Goal: Task Accomplishment & Management: Manage account settings

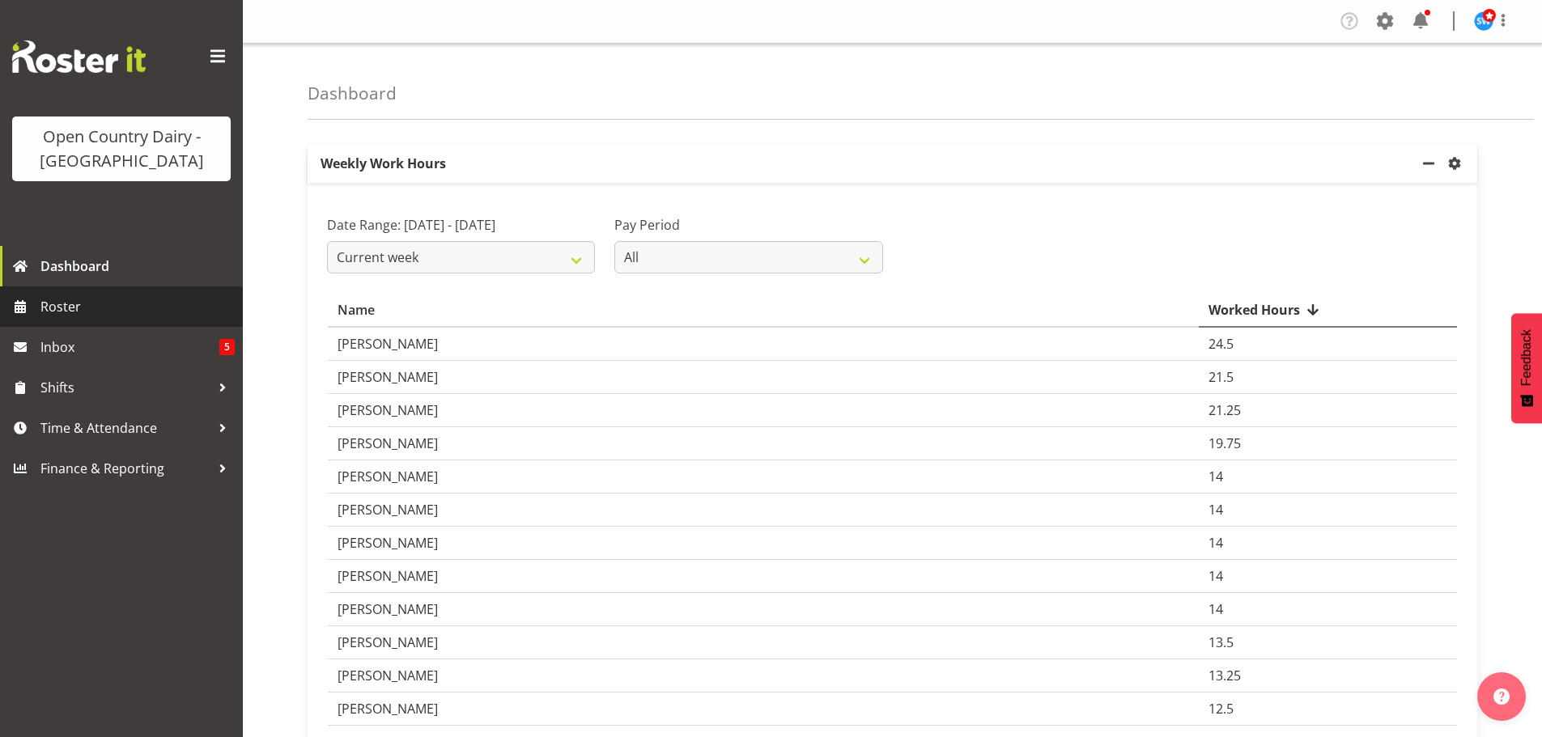
click at [74, 303] on span "Roster" at bounding box center [137, 307] width 194 height 24
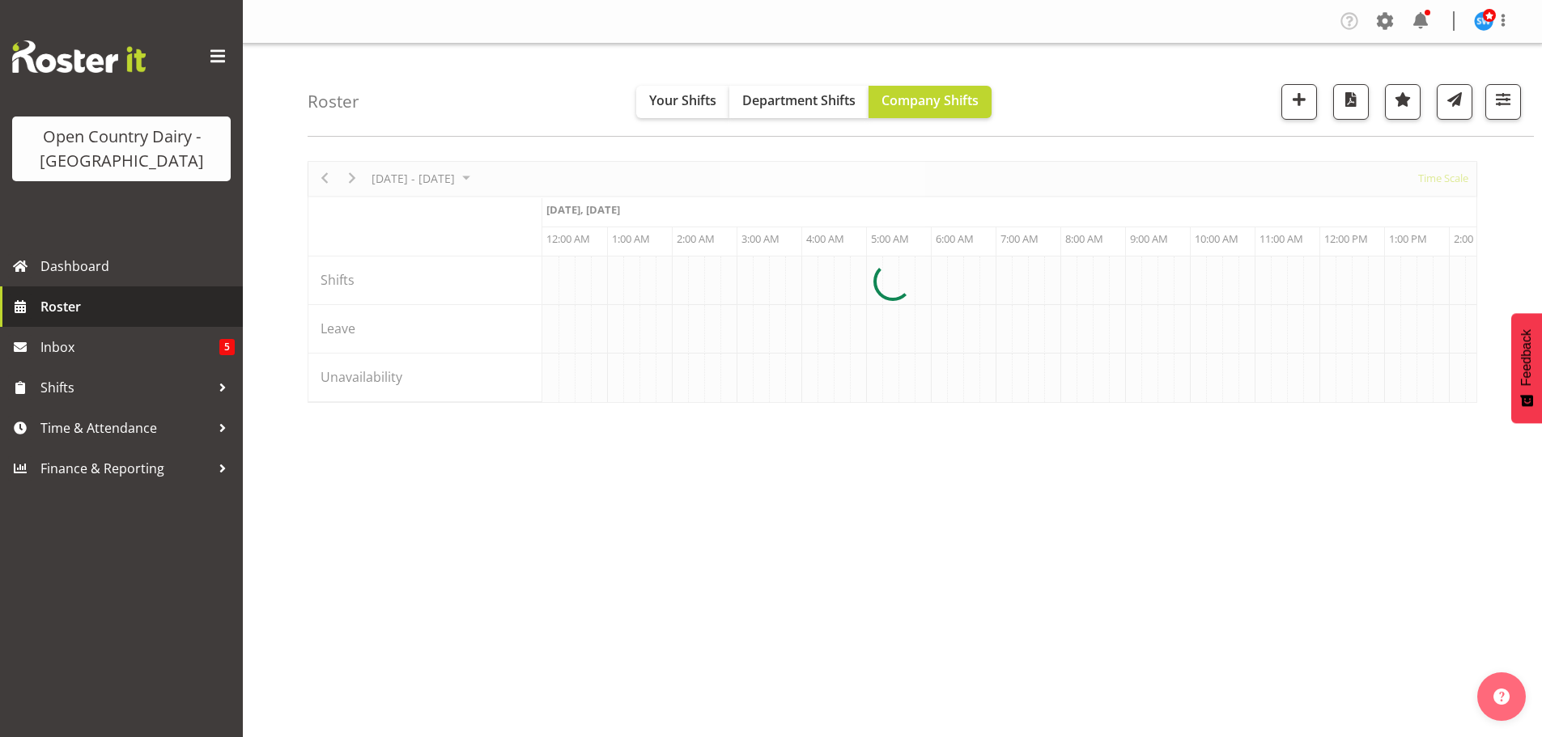
scroll to position [0, 1554]
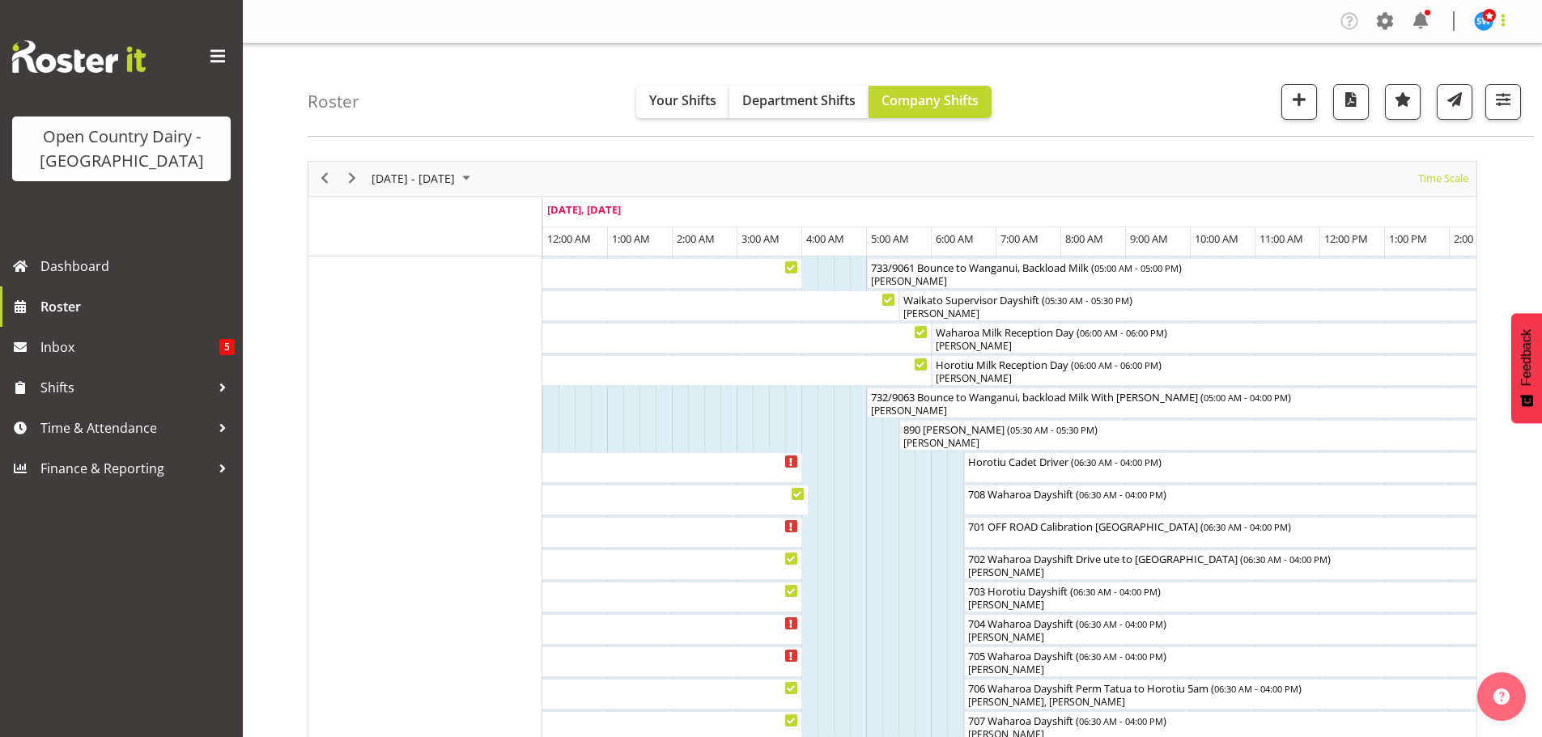
click at [1505, 14] on span at bounding box center [1502, 20] width 19 height 19
click at [1425, 81] on link "Log Out" at bounding box center [1434, 84] width 155 height 29
